Goal: Task Accomplishment & Management: Complete application form

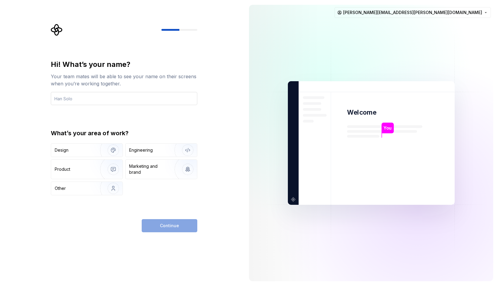
click at [140, 93] on input "text" at bounding box center [124, 98] width 146 height 13
type input "[PERSON_NAME]"
click at [98, 152] on img "button" at bounding box center [109, 150] width 38 height 40
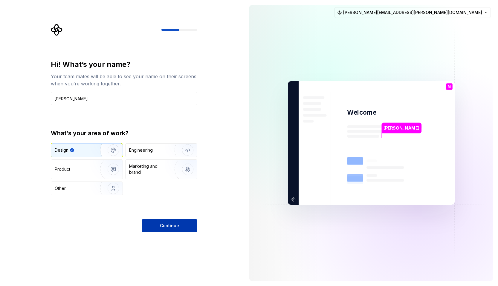
click at [189, 229] on button "Continue" at bounding box center [170, 225] width 56 height 13
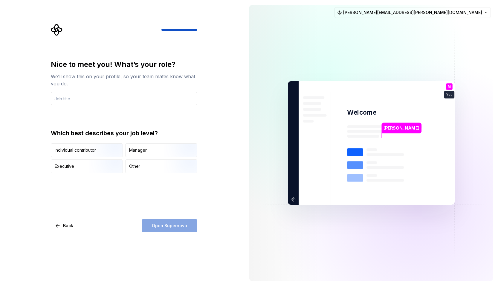
click at [120, 96] on input "text" at bounding box center [124, 98] width 146 height 13
type input "UX Designer"
click at [95, 152] on img "button" at bounding box center [108, 158] width 38 height 40
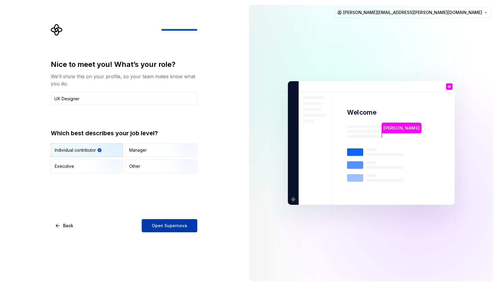
click at [178, 223] on span "Open Supernova" at bounding box center [169, 226] width 35 height 6
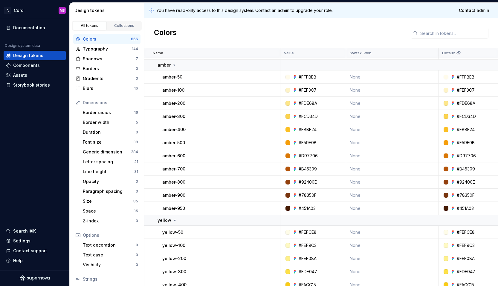
scroll to position [1531, 0]
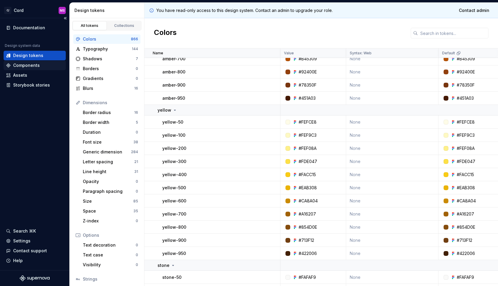
click at [33, 68] on div "Components" at bounding box center [35, 66] width 62 height 10
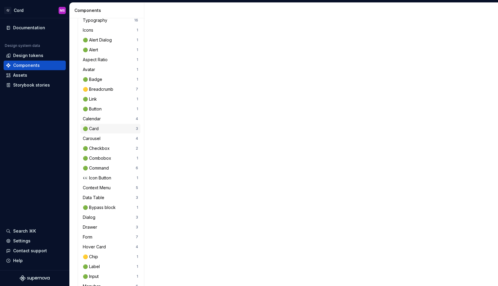
scroll to position [71, 0]
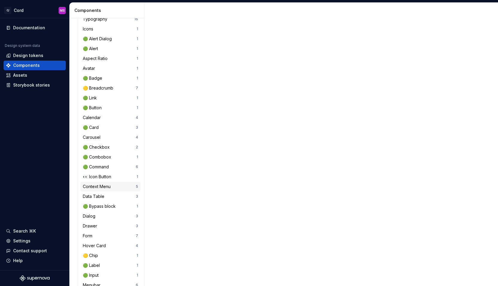
click at [110, 187] on div "Context Menu" at bounding box center [98, 187] width 30 height 6
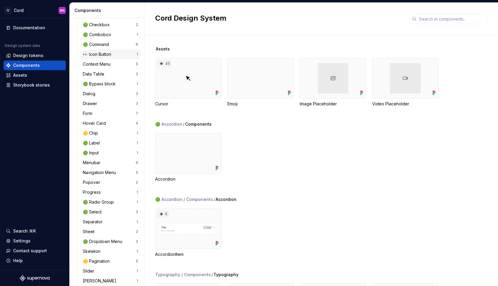
scroll to position [193, 0]
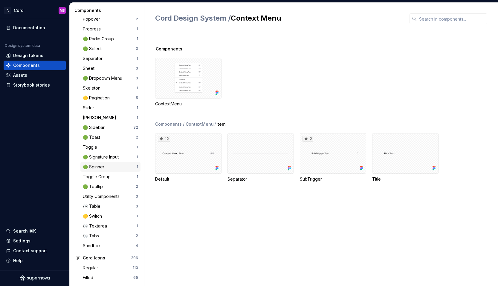
scroll to position [369, 0]
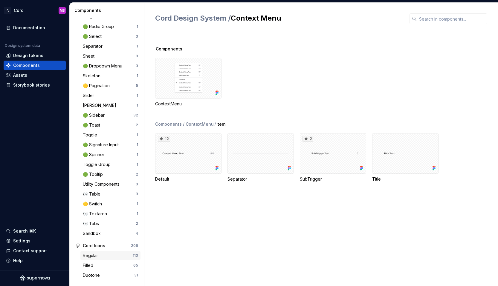
click at [103, 255] on div "Regular" at bounding box center [108, 256] width 50 height 6
